Goal: Task Accomplishment & Management: Manage account settings

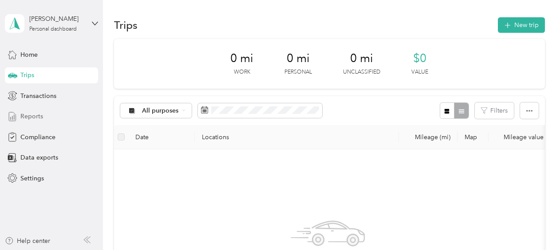
click at [36, 117] on span "Reports" at bounding box center [31, 116] width 23 height 9
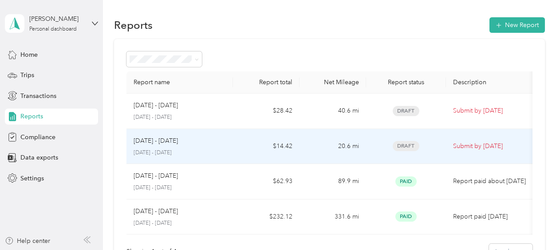
click at [462, 150] on p "Submit by [DATE]" at bounding box center [490, 147] width 75 height 10
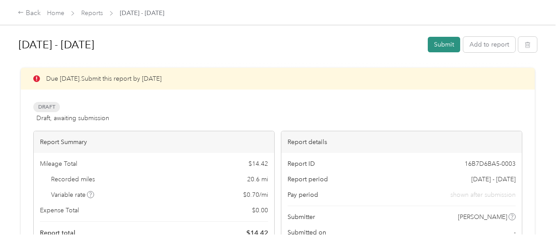
drag, startPoint x: 444, startPoint y: 43, endPoint x: 438, endPoint y: 46, distance: 6.8
click at [438, 46] on button "Submit" at bounding box center [444, 45] width 32 height 16
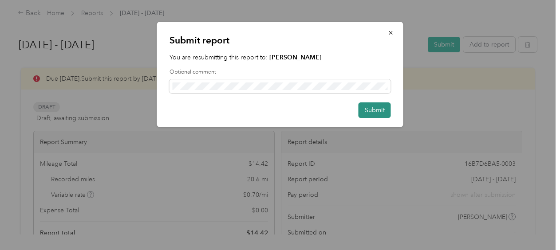
click at [371, 112] on button "Submit" at bounding box center [375, 111] width 32 height 16
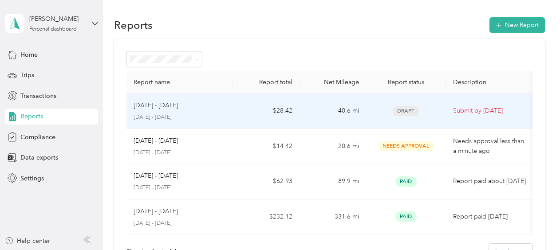
click at [469, 110] on p "Submit by [DATE]" at bounding box center [490, 111] width 75 height 10
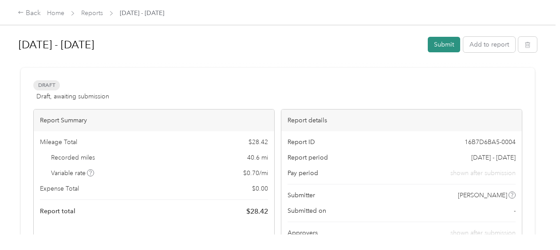
click at [443, 46] on button "Submit" at bounding box center [444, 45] width 32 height 16
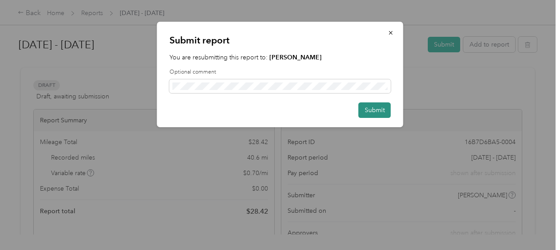
click at [373, 111] on button "Submit" at bounding box center [375, 111] width 32 height 16
